Goal: Use online tool/utility: Utilize a website feature to perform a specific function

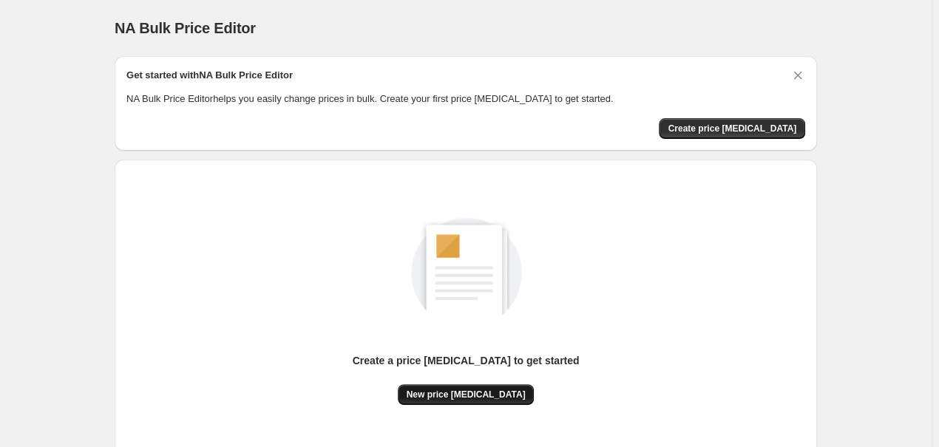
click at [487, 393] on span "New price [MEDICAL_DATA]" at bounding box center [465, 395] width 119 height 12
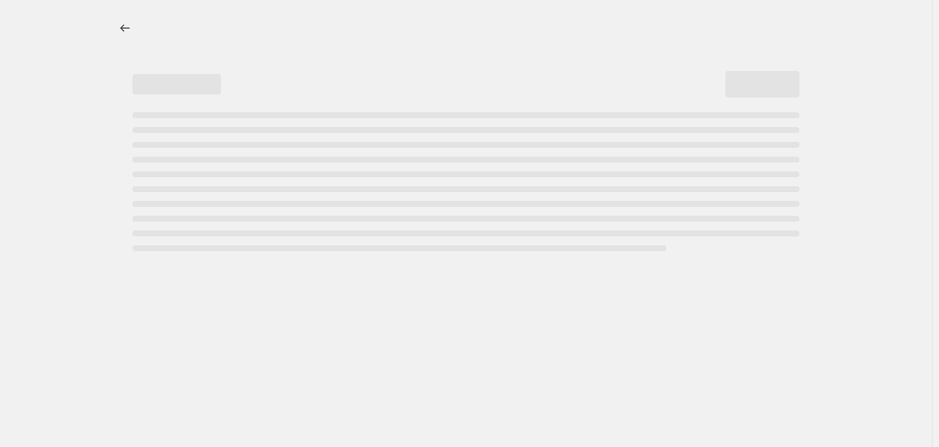
select select "percentage"
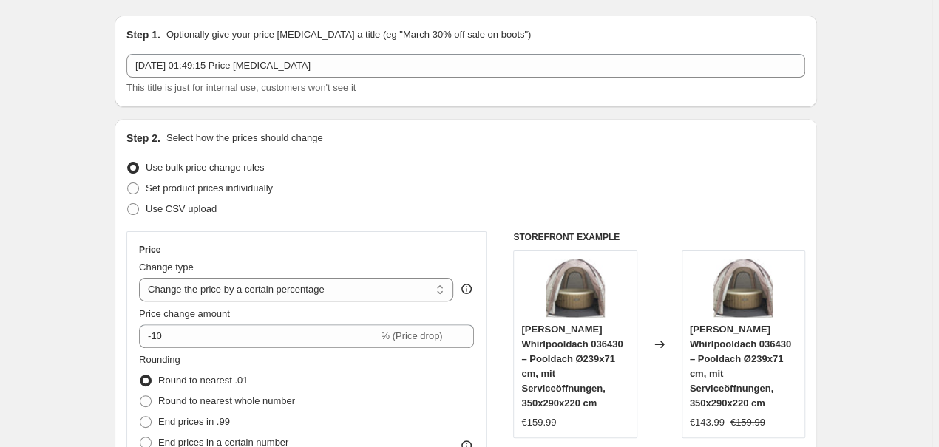
scroll to position [84, 0]
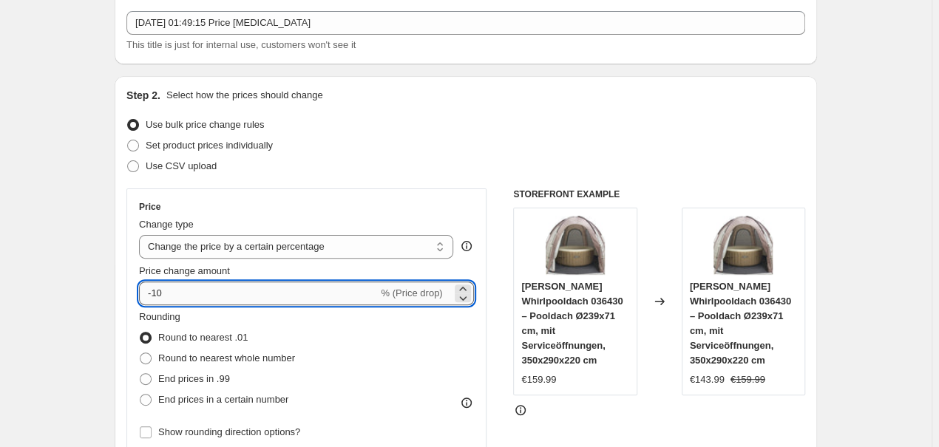
click at [185, 297] on input "-10" at bounding box center [258, 294] width 239 height 24
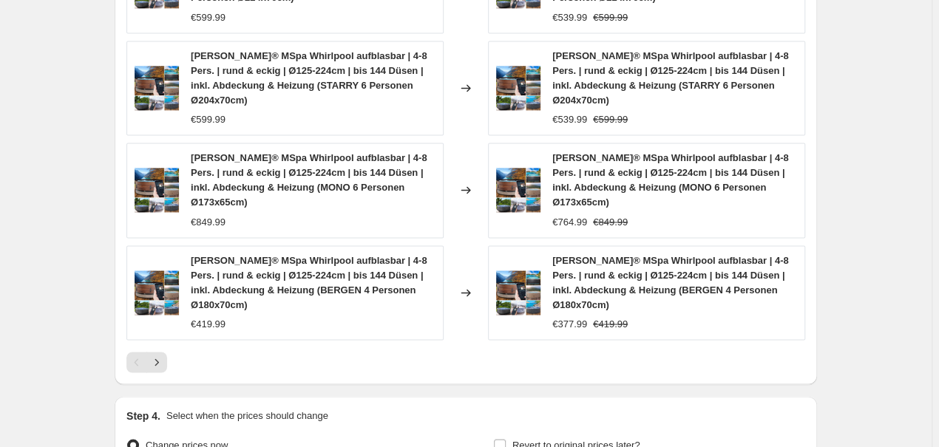
scroll to position [1175, 0]
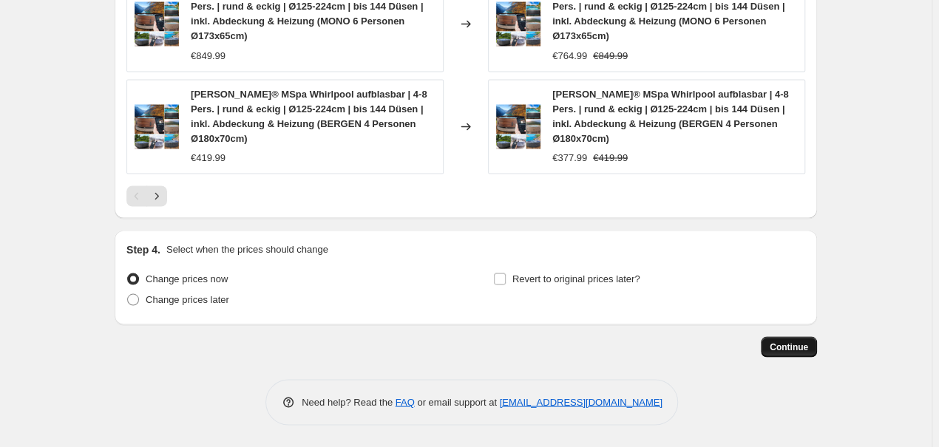
type input "-25"
click at [788, 350] on span "Continue" at bounding box center [788, 347] width 38 height 12
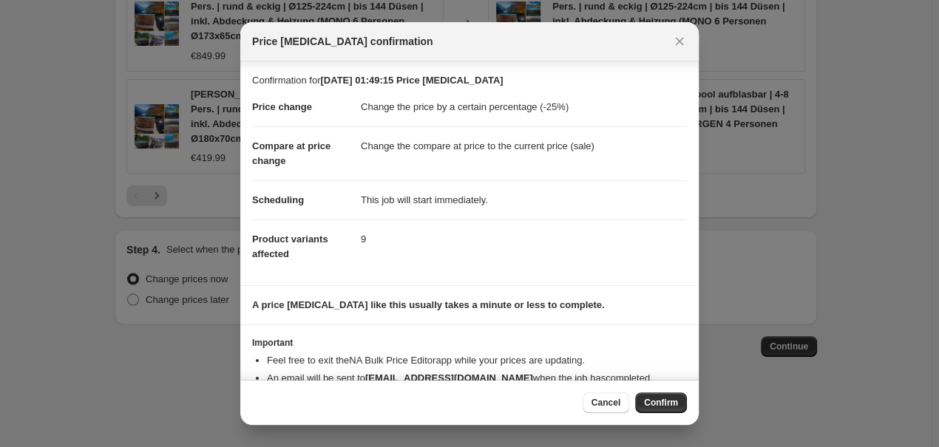
scroll to position [41, 0]
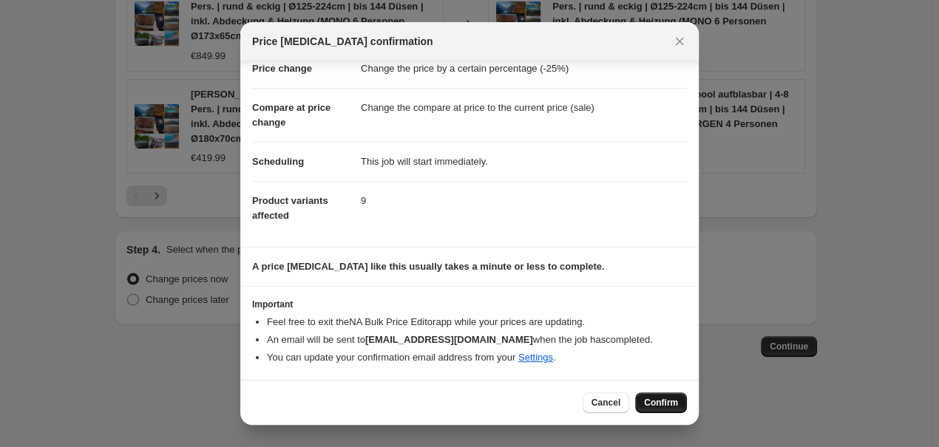
click at [651, 398] on span "Confirm" at bounding box center [661, 403] width 34 height 12
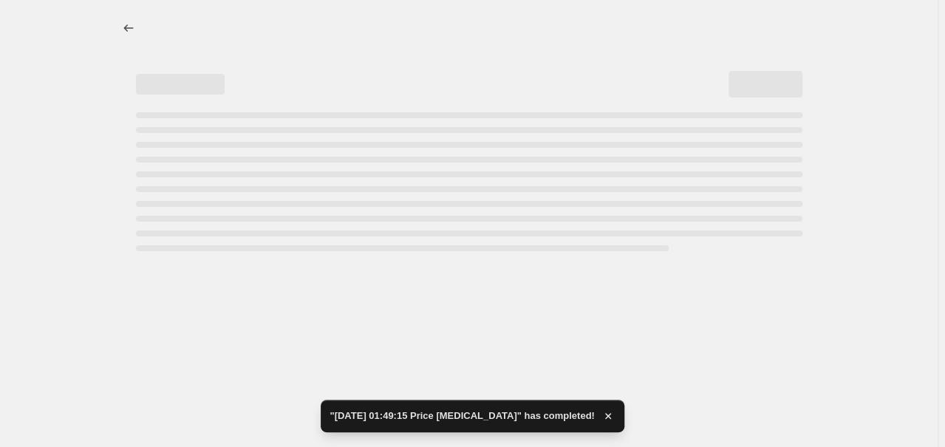
select select "percentage"
